Goal: Task Accomplishment & Management: Manage account settings

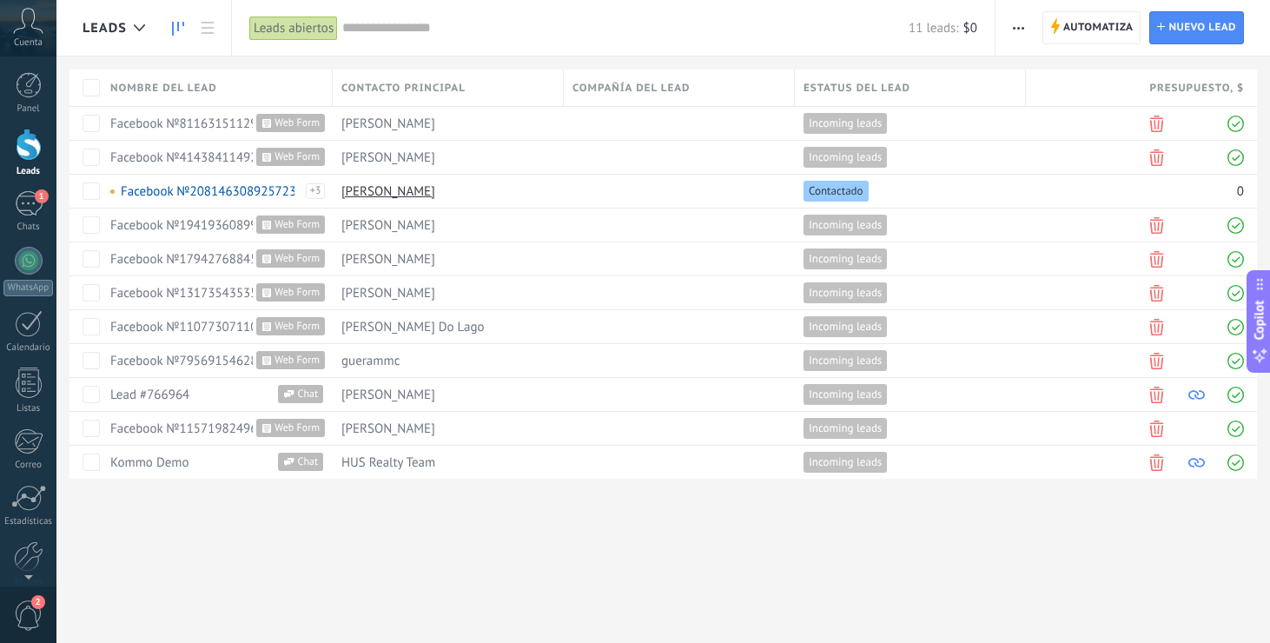
click at [172, 25] on use at bounding box center [178, 29] width 12 height 14
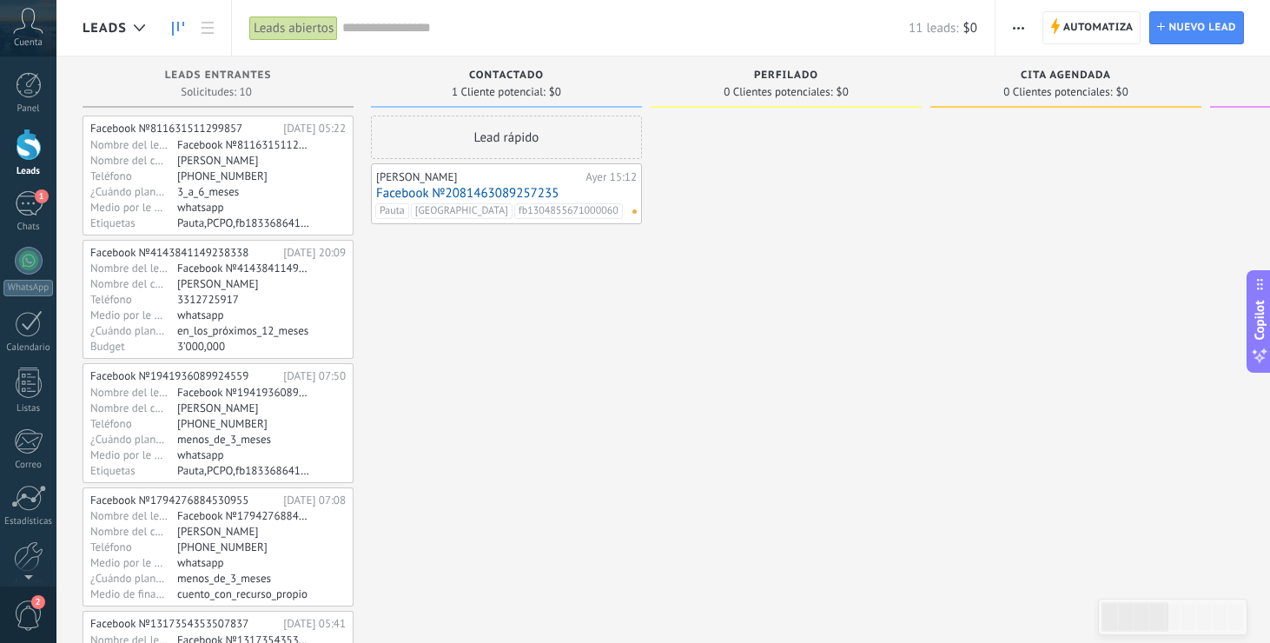
click at [518, 173] on div "[PERSON_NAME]" at bounding box center [478, 177] width 205 height 14
click at [459, 191] on link "Facebook №2081463089257235" at bounding box center [506, 193] width 261 height 15
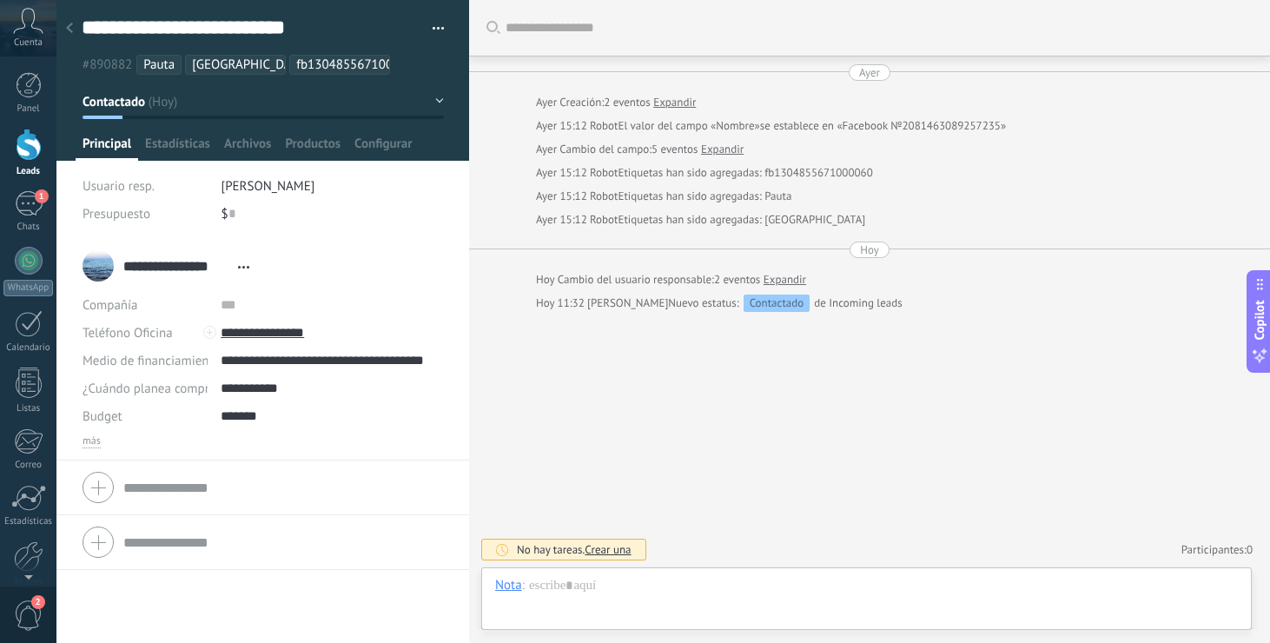
click at [31, 149] on div at bounding box center [29, 145] width 26 height 32
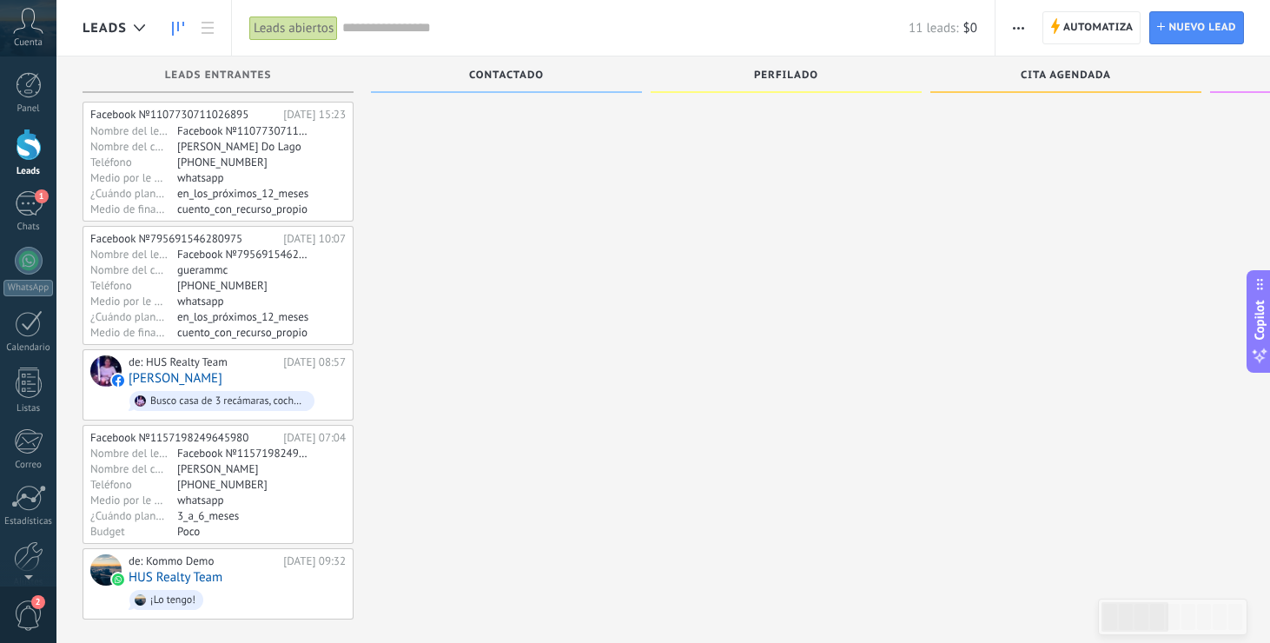
scroll to position [651, 0]
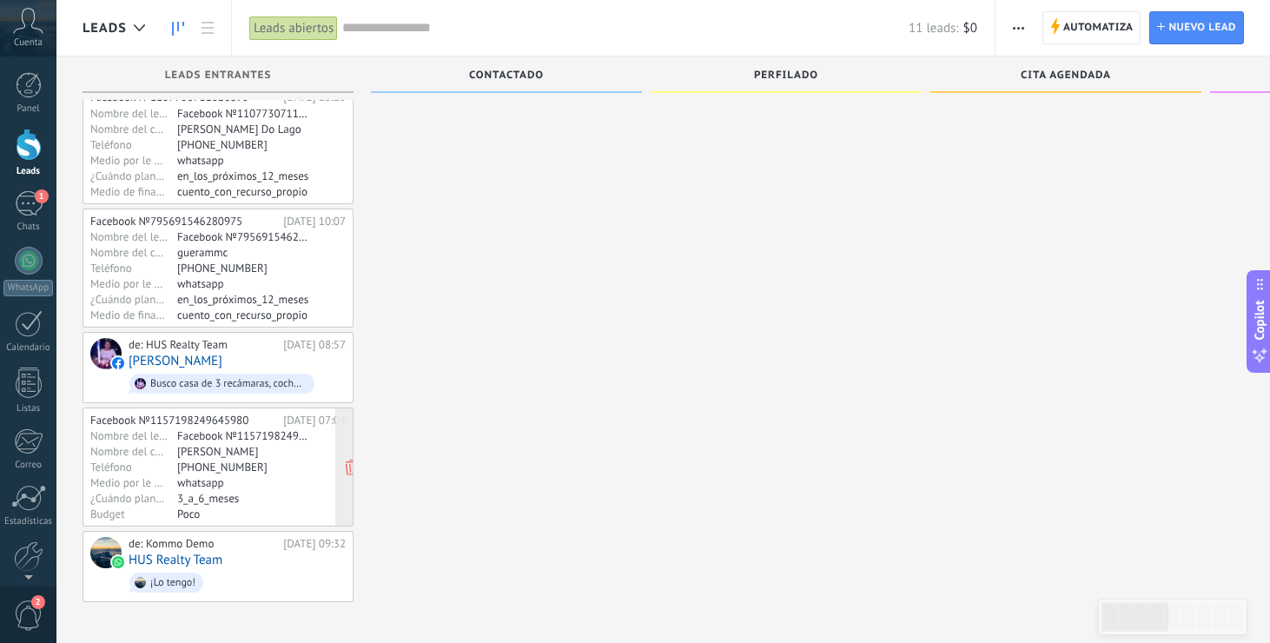
click at [290, 493] on div "3_a_6_meses" at bounding box center [244, 498] width 135 height 14
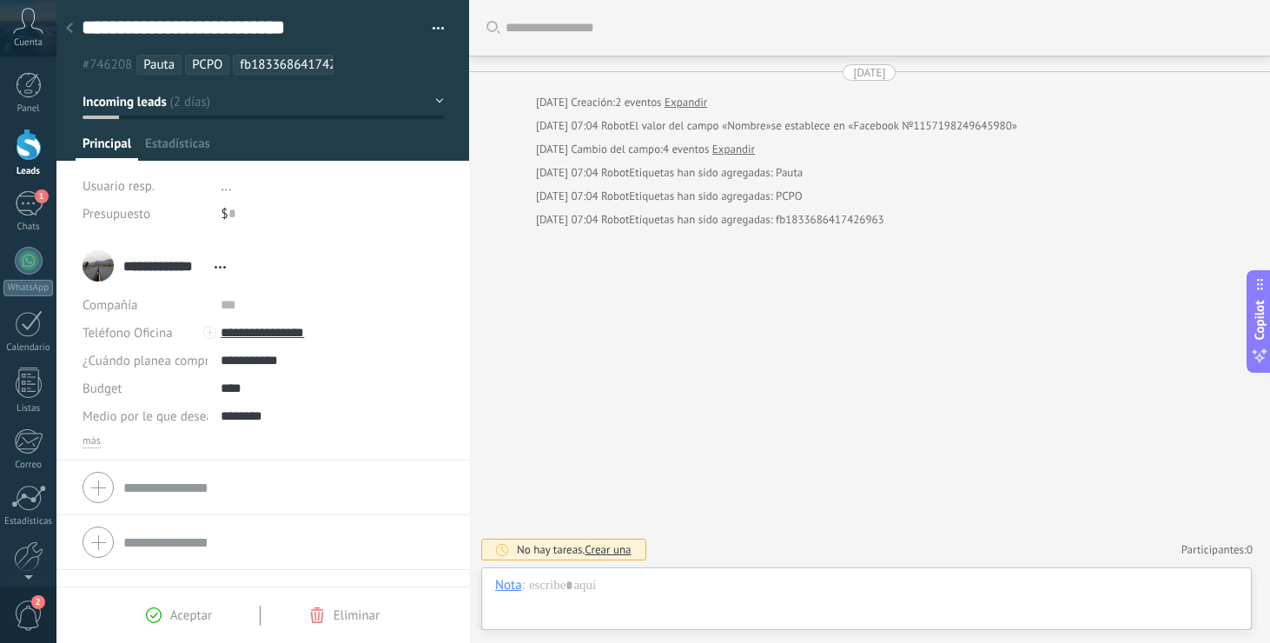
scroll to position [26, 0]
click at [22, 143] on div at bounding box center [29, 145] width 26 height 32
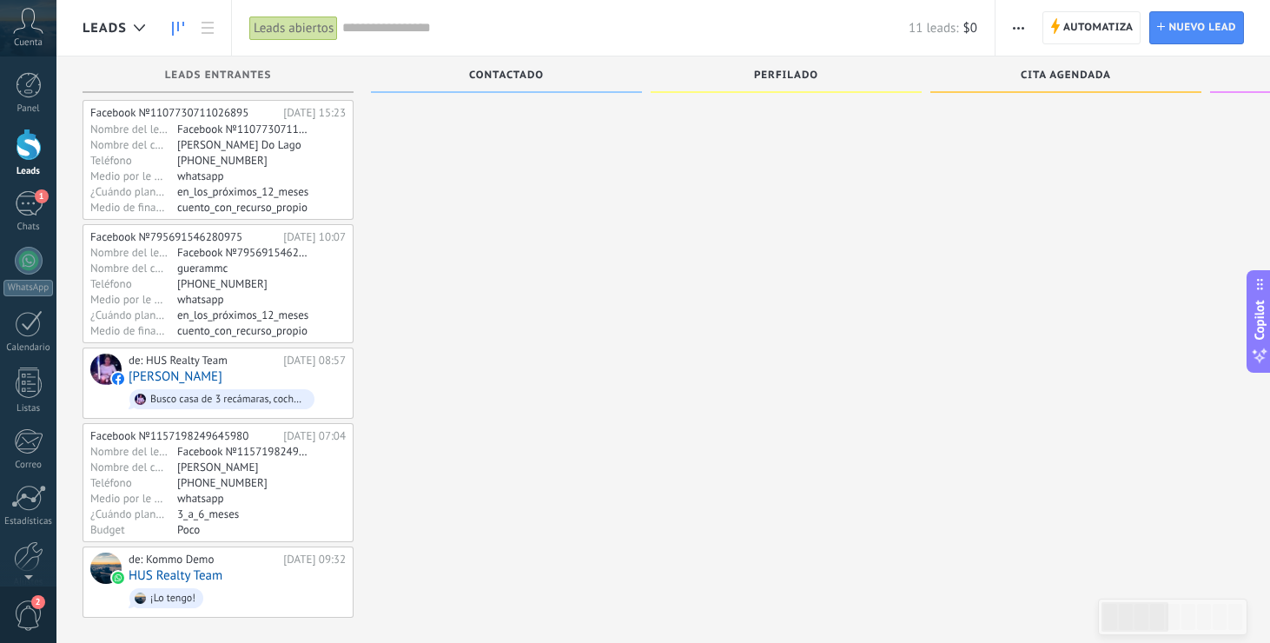
scroll to position [651, 0]
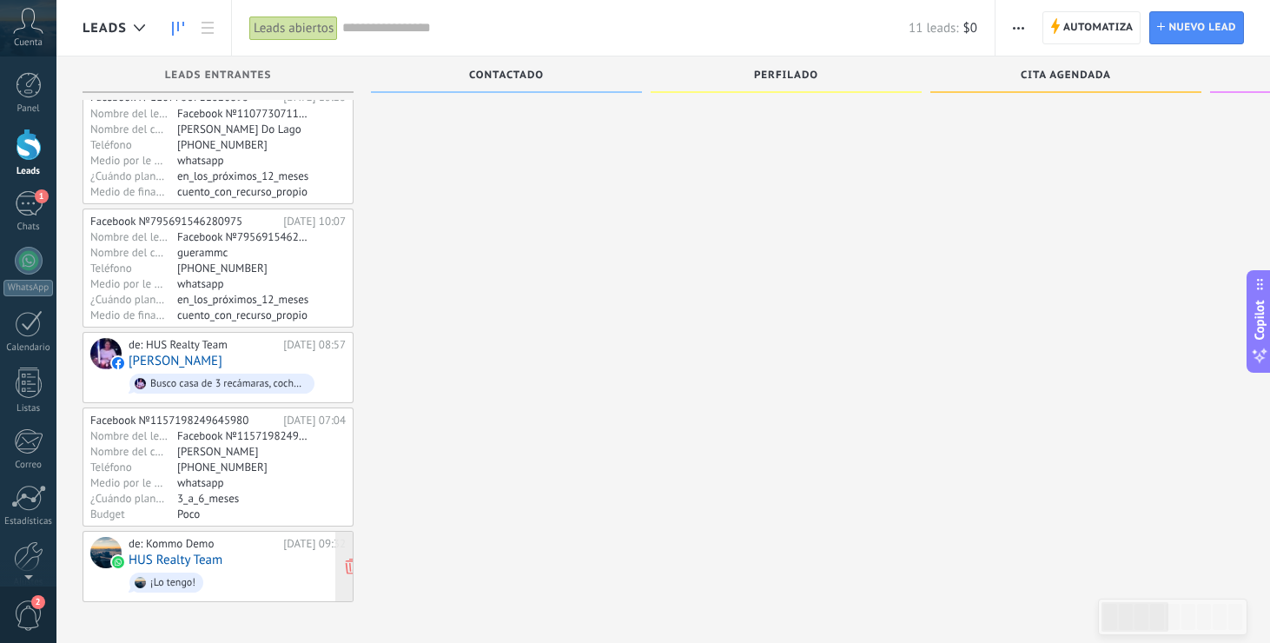
click at [246, 562] on div "de: Kommo Demo [DATE] 09:32 HUS Realty Team ¡Lo tengo!" at bounding box center [237, 566] width 217 height 59
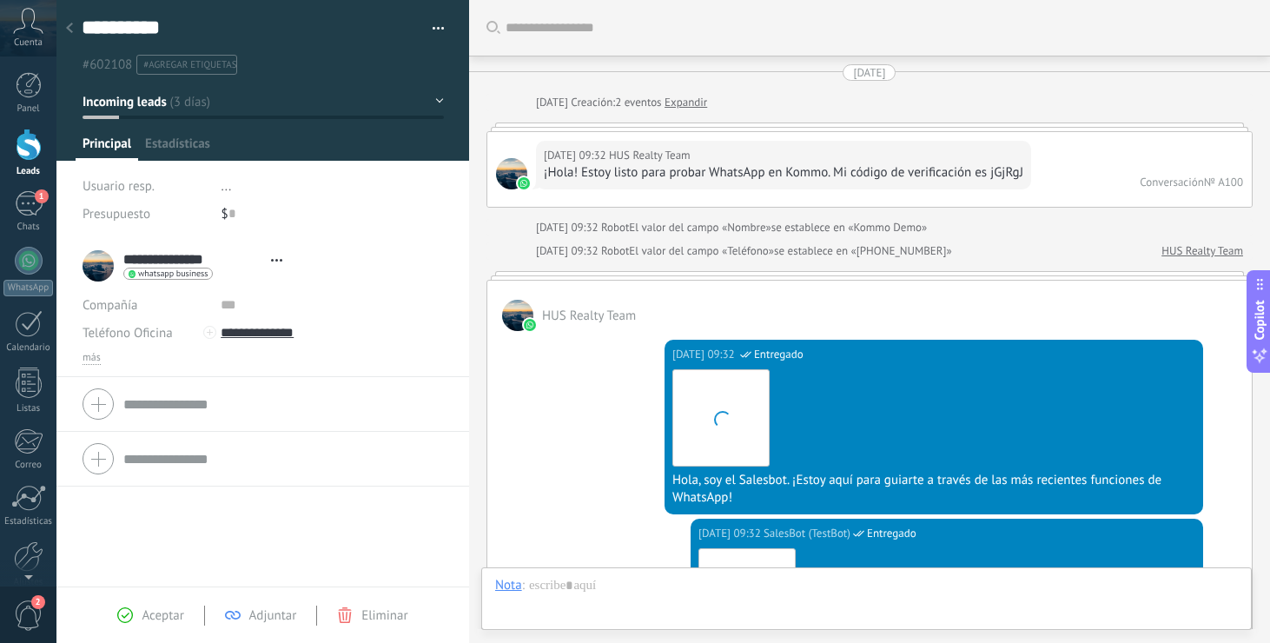
scroll to position [1180, 0]
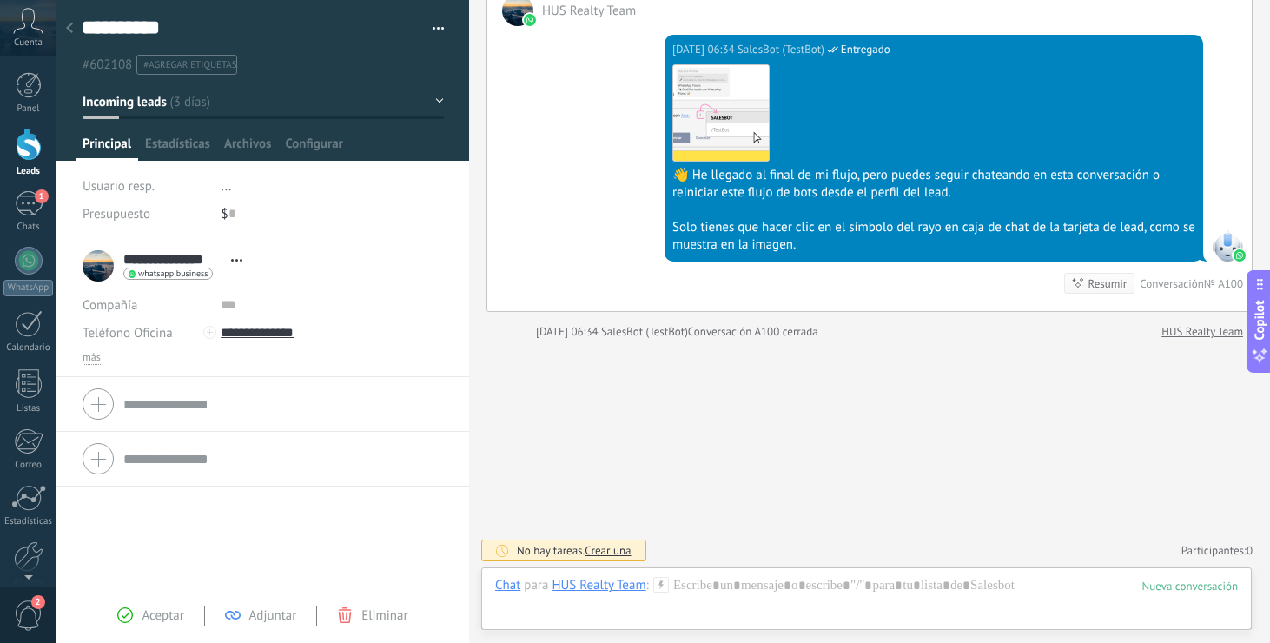
click at [30, 159] on div at bounding box center [29, 145] width 26 height 32
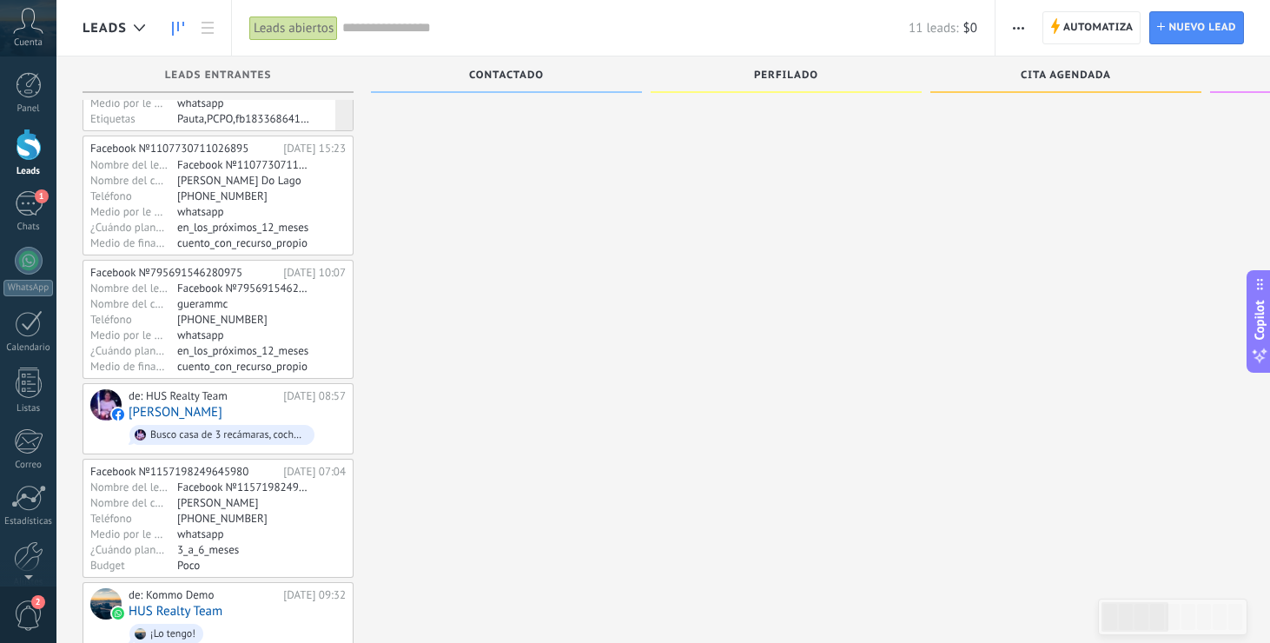
scroll to position [651, 0]
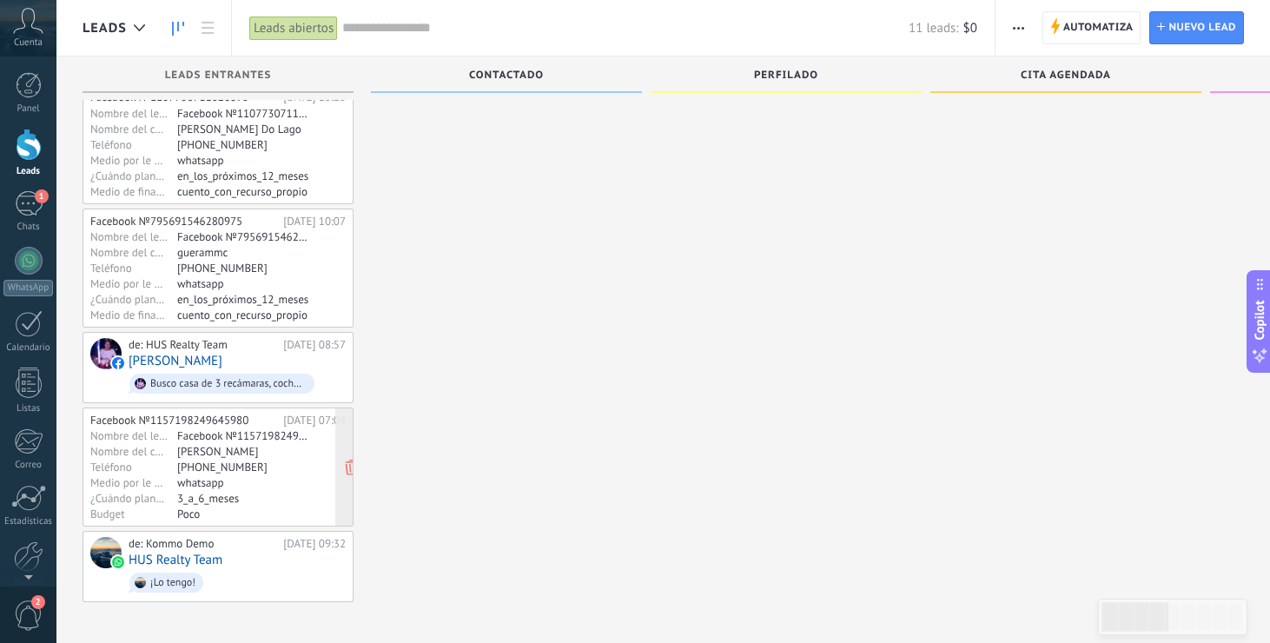
click at [288, 499] on div "3_a_6_meses" at bounding box center [244, 498] width 135 height 14
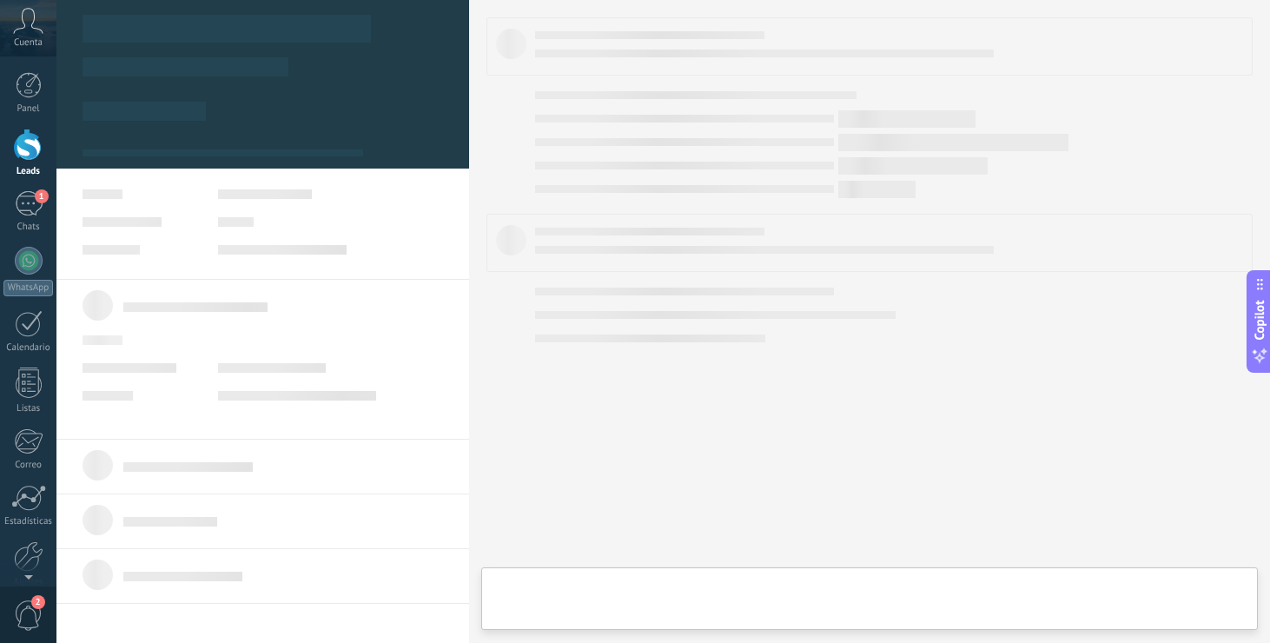
scroll to position [26, 0]
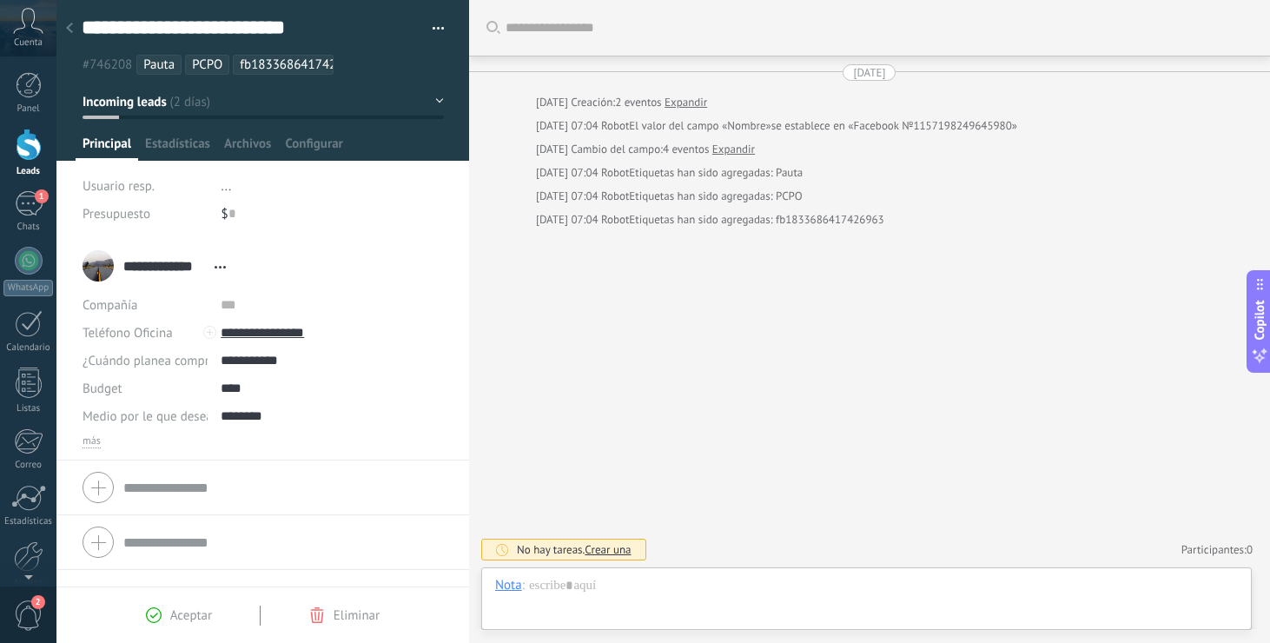
click at [14, 142] on link "Leads" at bounding box center [28, 153] width 56 height 49
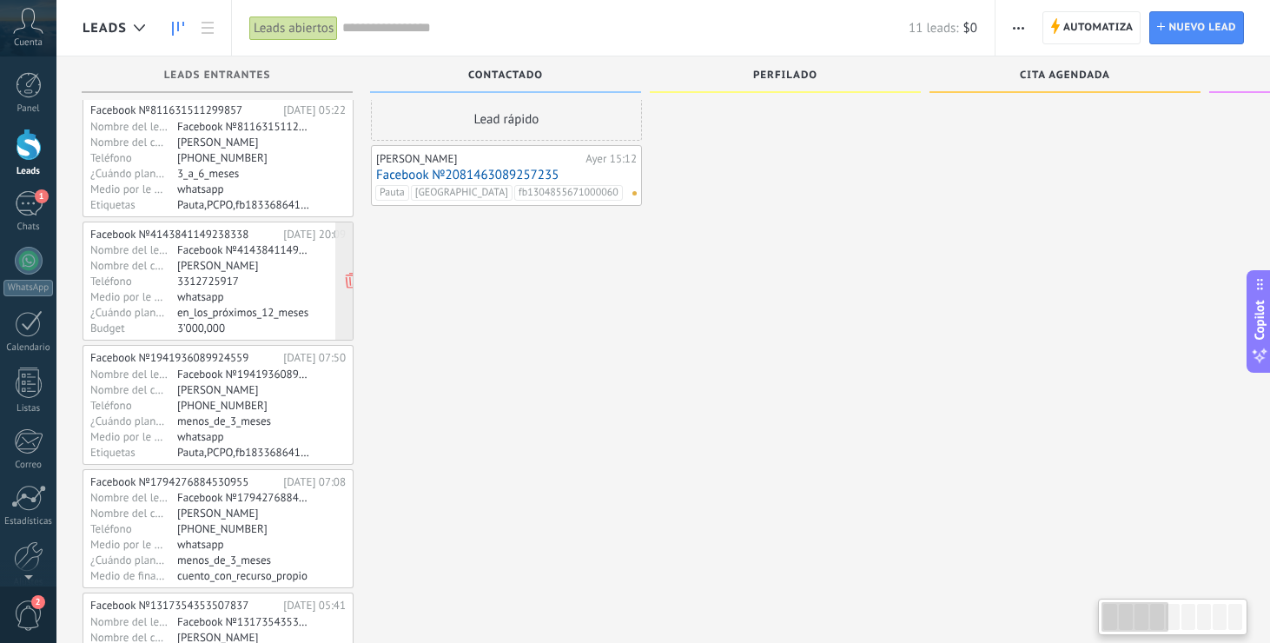
scroll to position [0, 1]
click at [270, 283] on div "3312725917" at bounding box center [243, 281] width 135 height 14
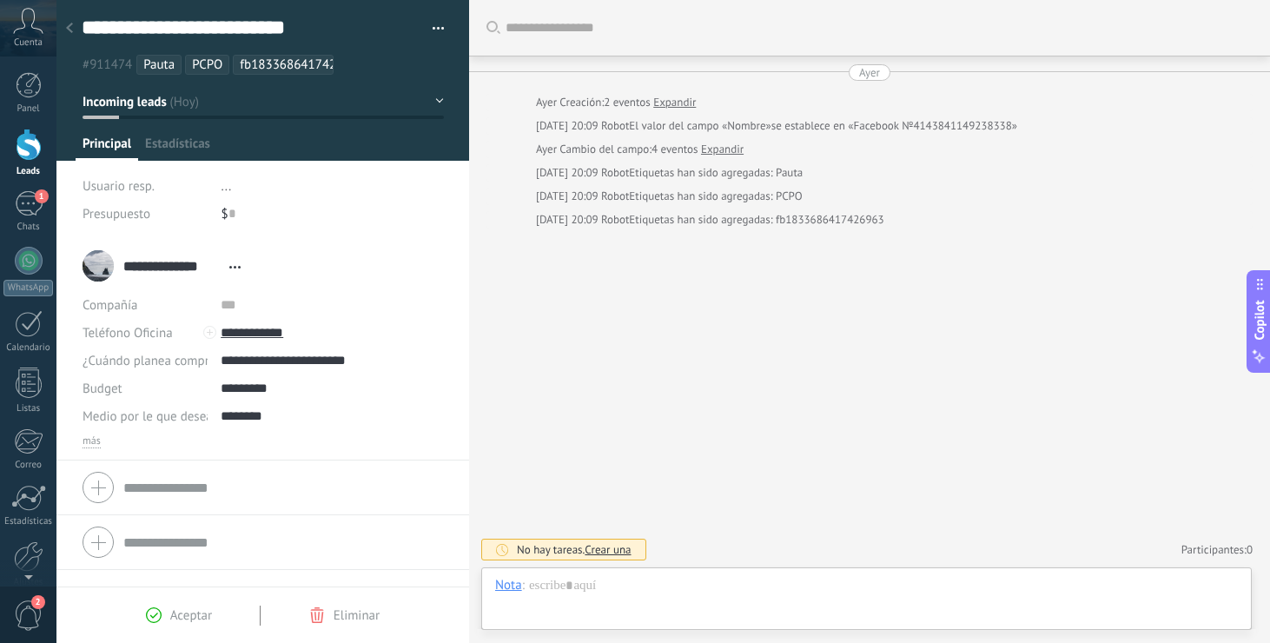
scroll to position [26, 0]
click at [29, 154] on div at bounding box center [29, 145] width 26 height 32
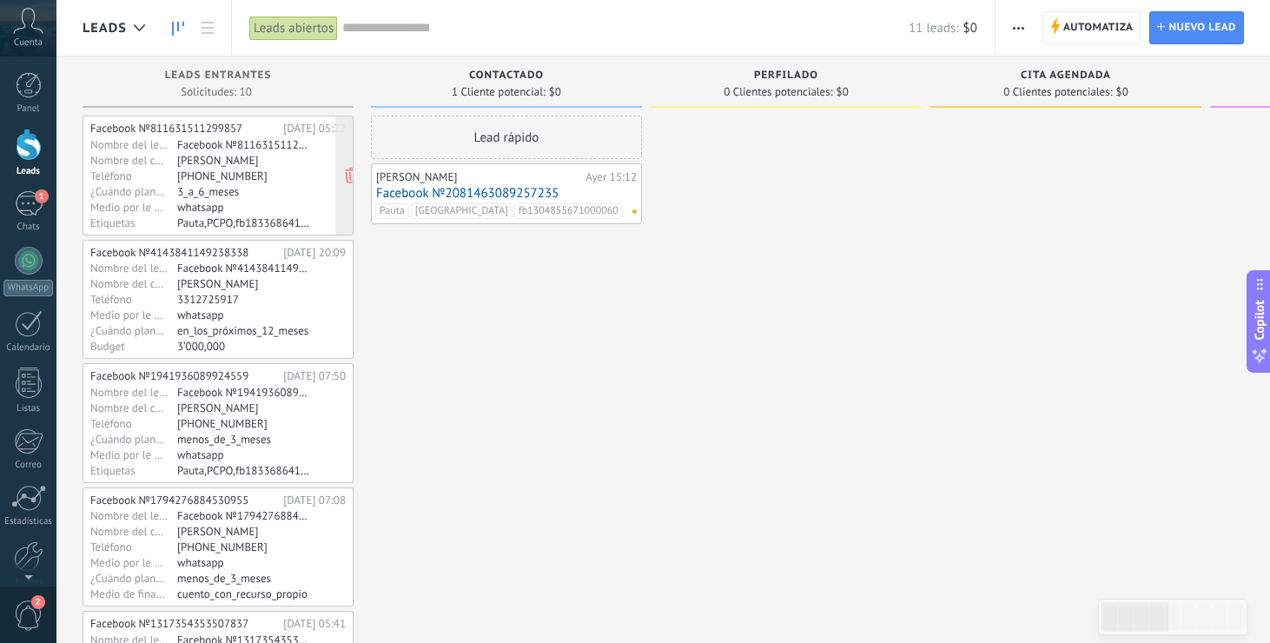
click at [314, 178] on div "Teléfono [PHONE_NUMBER]" at bounding box center [217, 176] width 255 height 14
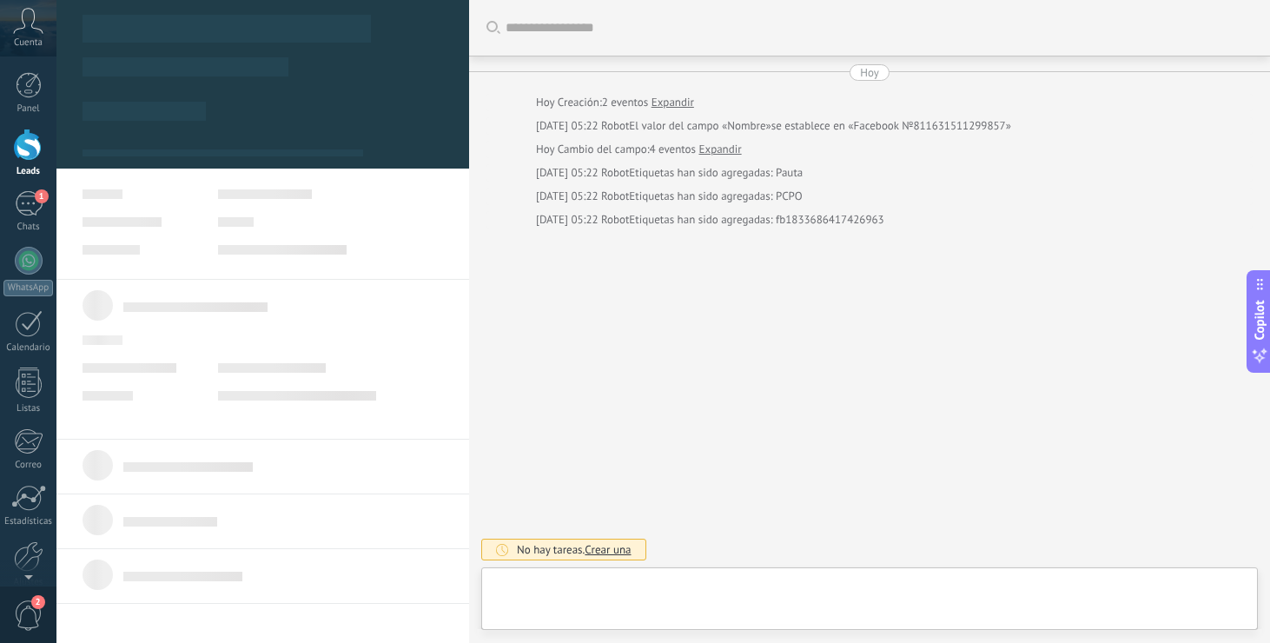
type textarea "**********"
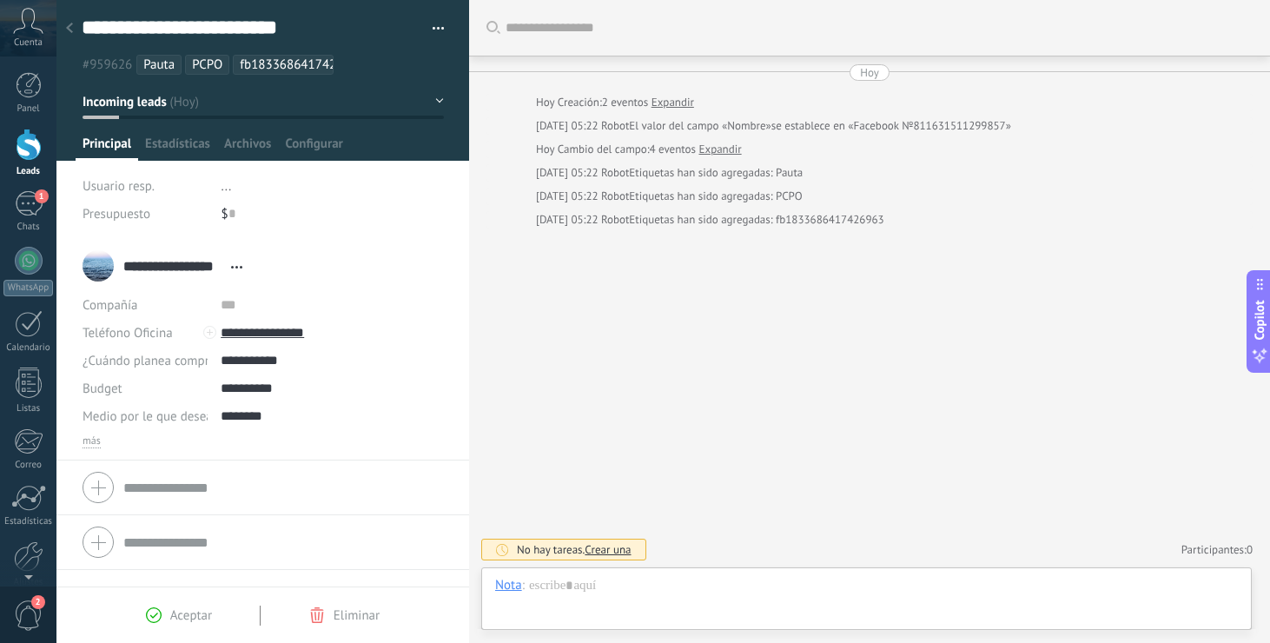
click at [429, 28] on button "button" at bounding box center [432, 29] width 25 height 26
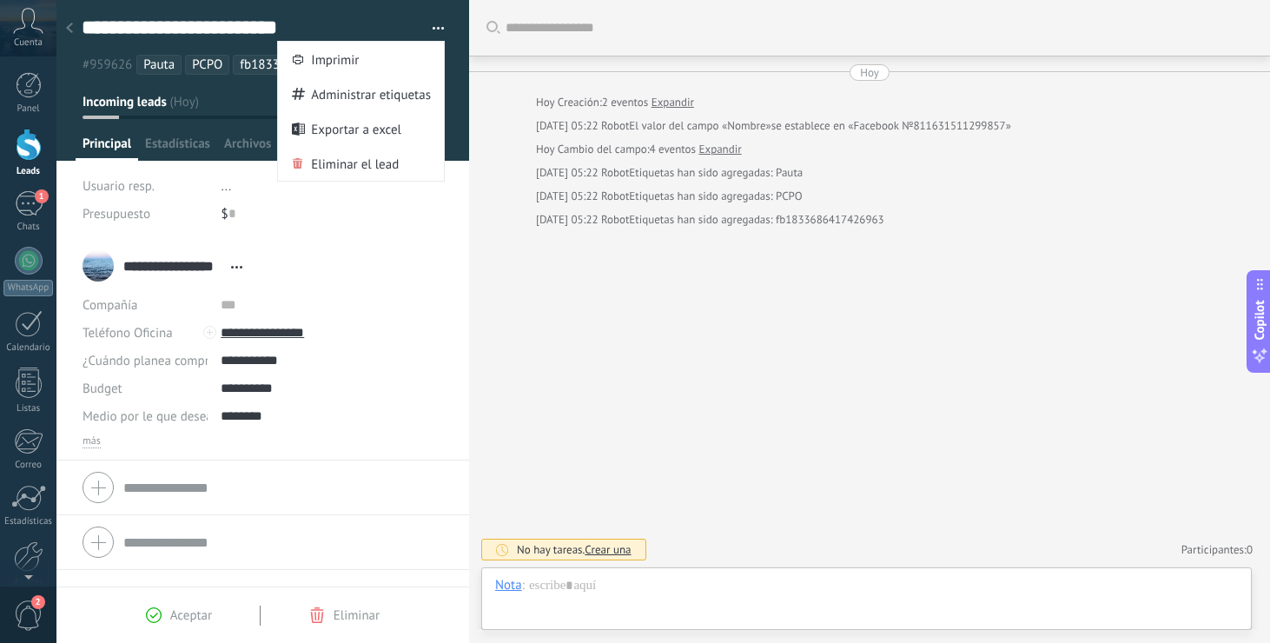
click at [548, 307] on div "Buscar Carga más [DATE] [DATE] Creación: 2 eventos Expandir [DATE] 05:22 Robot …" at bounding box center [869, 321] width 801 height 643
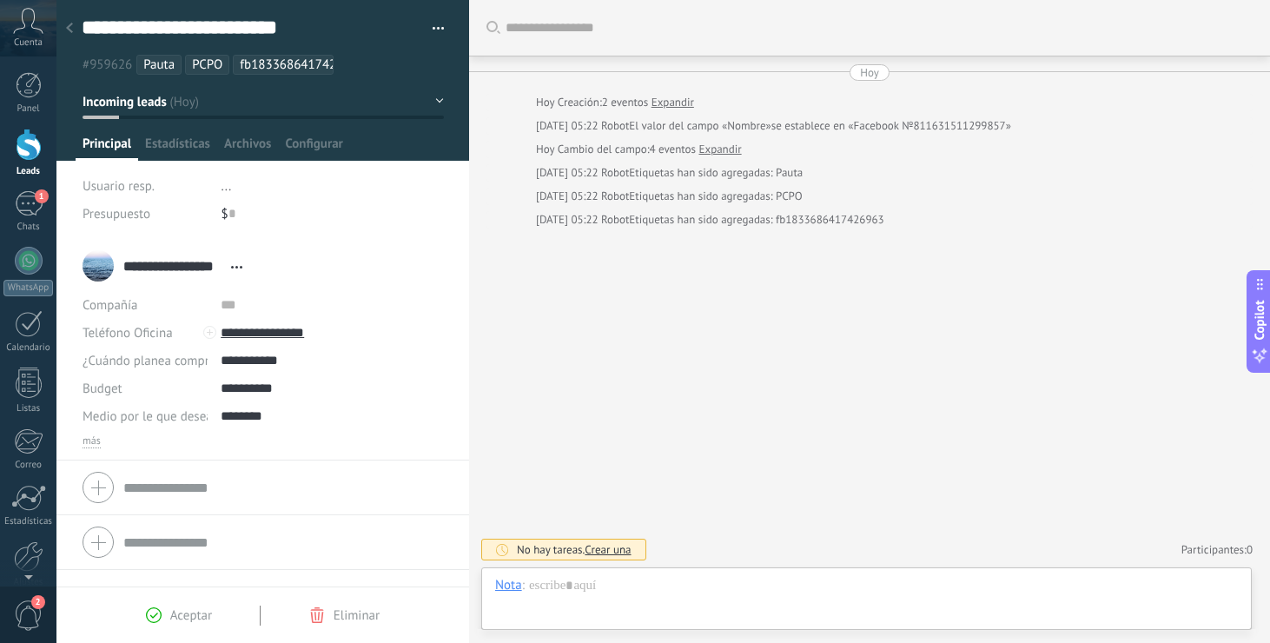
click at [434, 17] on button "button" at bounding box center [432, 29] width 25 height 26
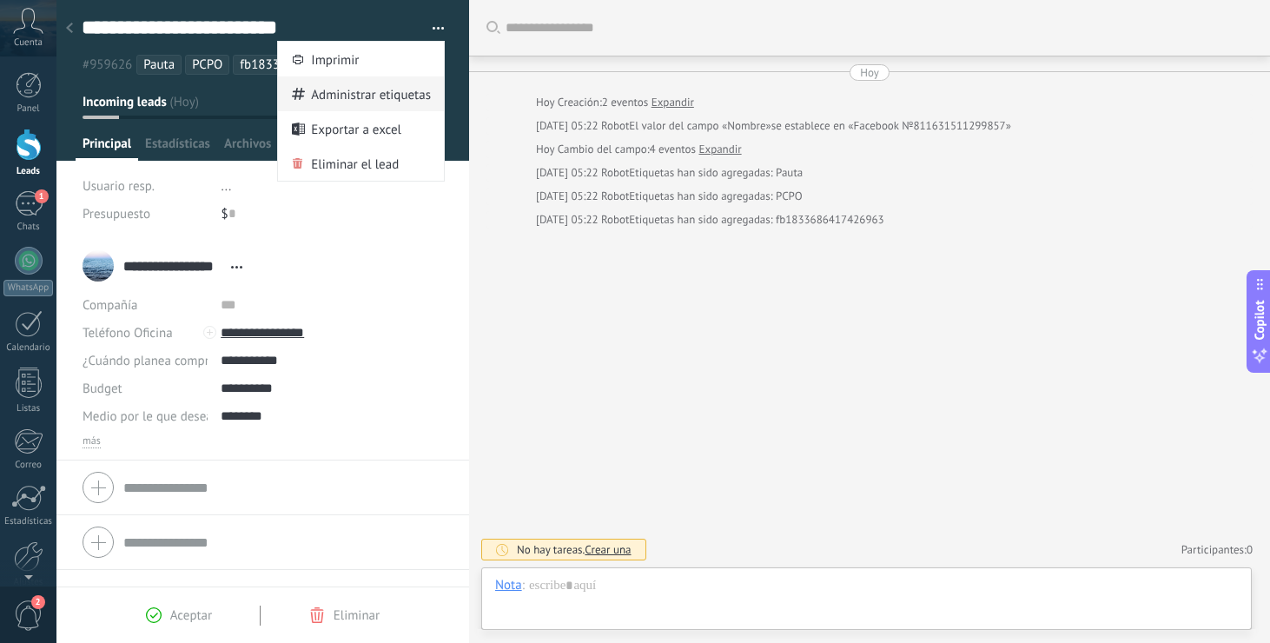
click at [387, 84] on span "Administrar etiquetas" at bounding box center [371, 93] width 120 height 35
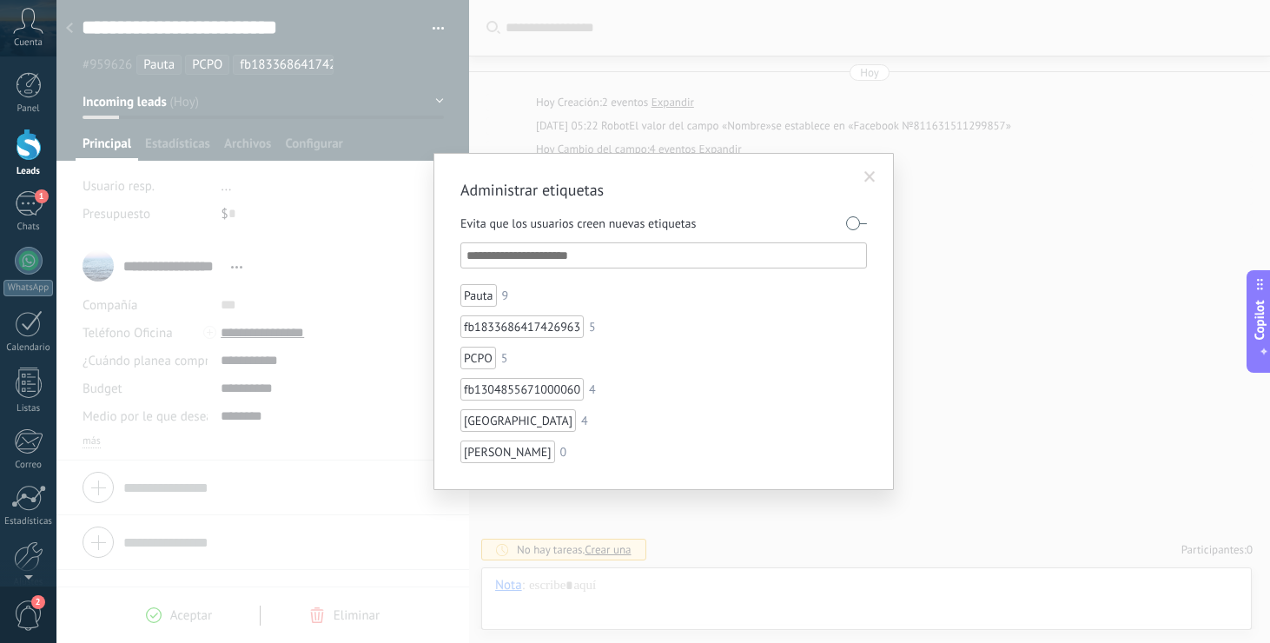
click at [869, 176] on span at bounding box center [869, 177] width 11 height 12
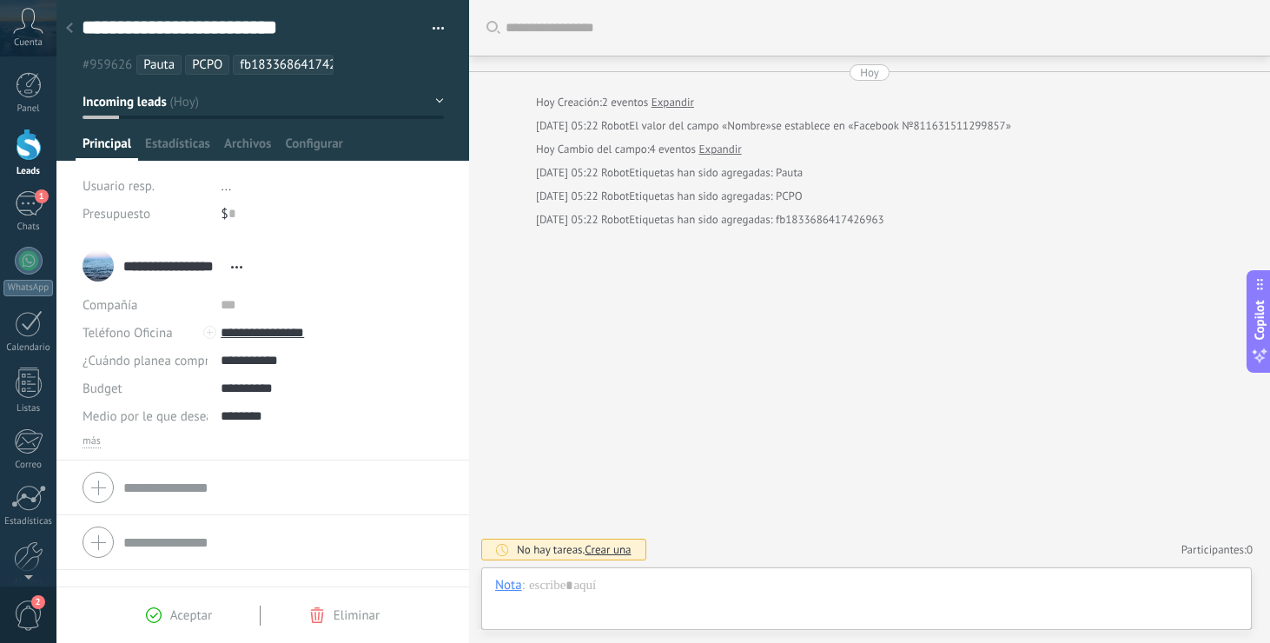
click at [26, 155] on div at bounding box center [29, 145] width 26 height 32
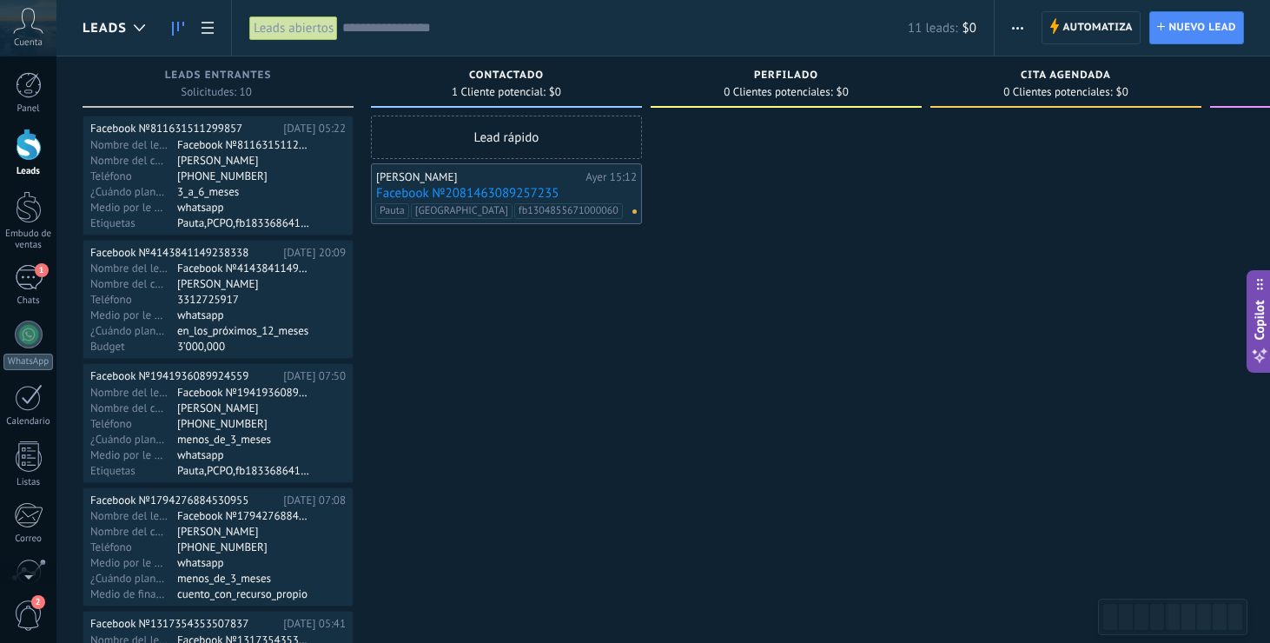
click at [28, 29] on icon at bounding box center [28, 21] width 30 height 26
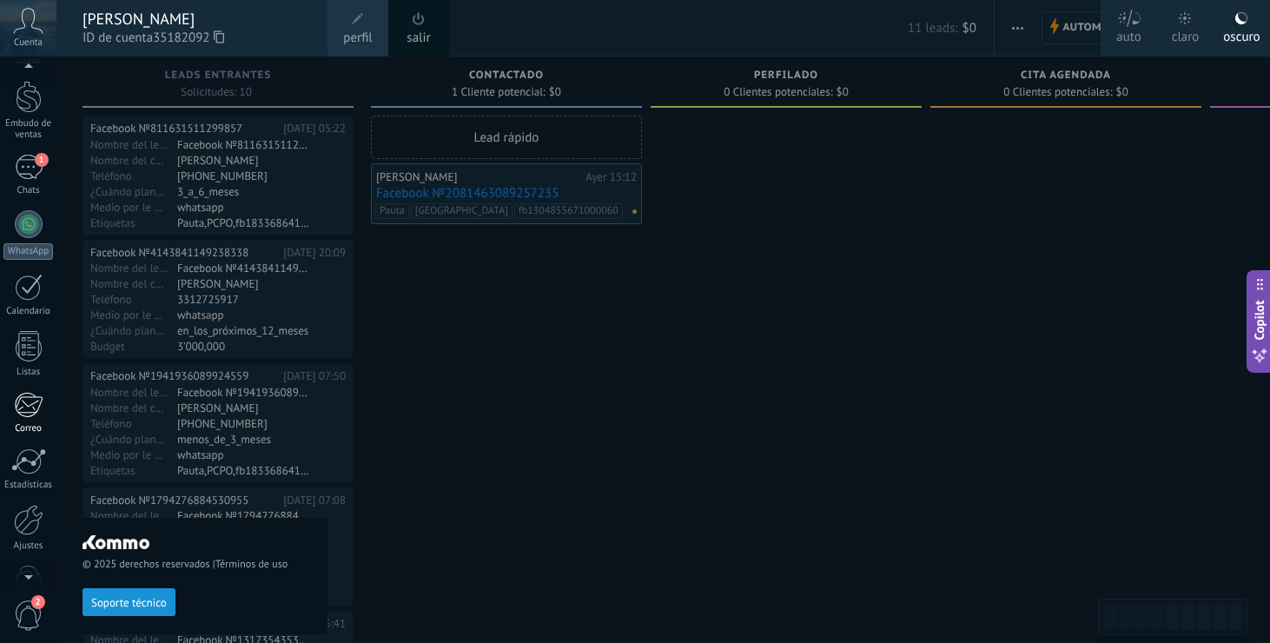
scroll to position [154, 0]
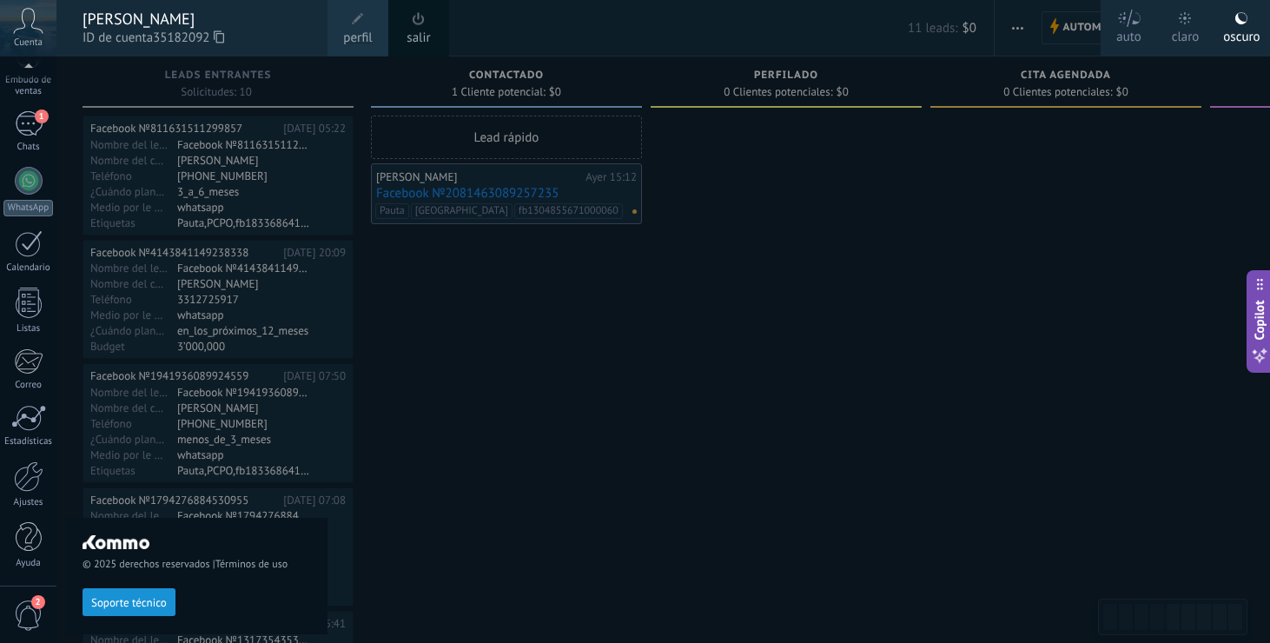
click at [632, 410] on div at bounding box center [691, 321] width 1270 height 643
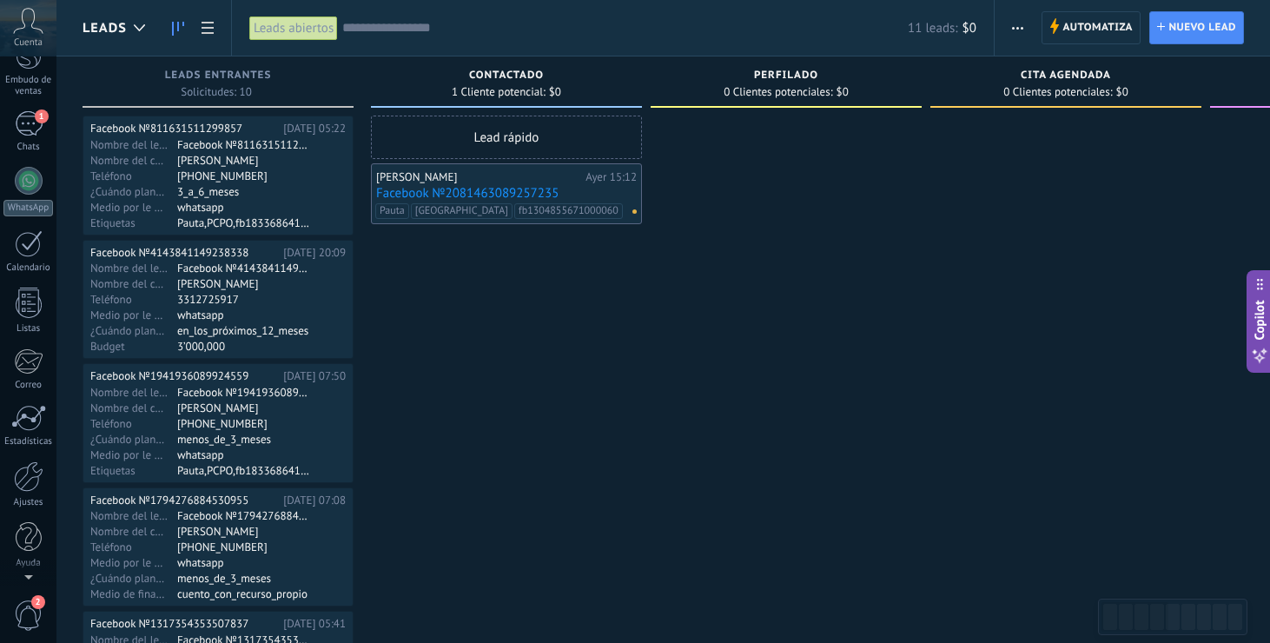
scroll to position [0, 0]
